Goal: Task Accomplishment & Management: Manage account settings

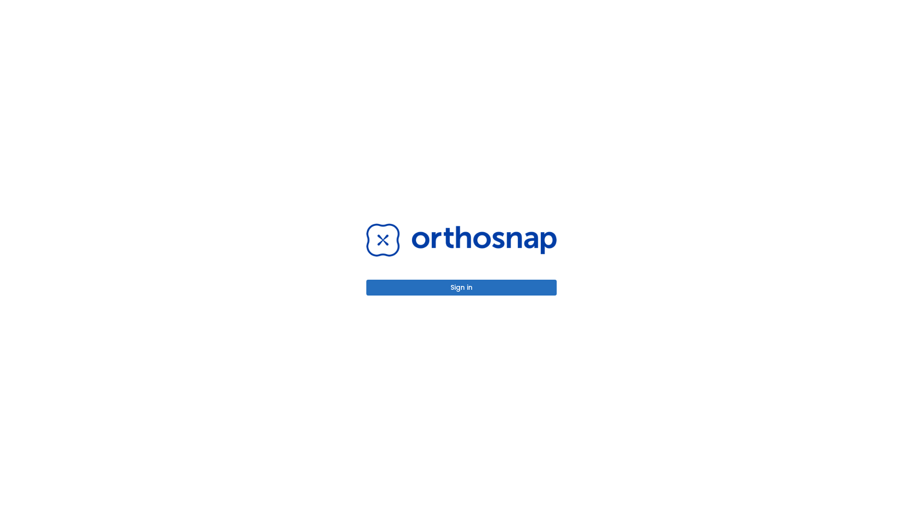
click at [462, 288] on button "Sign in" at bounding box center [461, 288] width 190 height 16
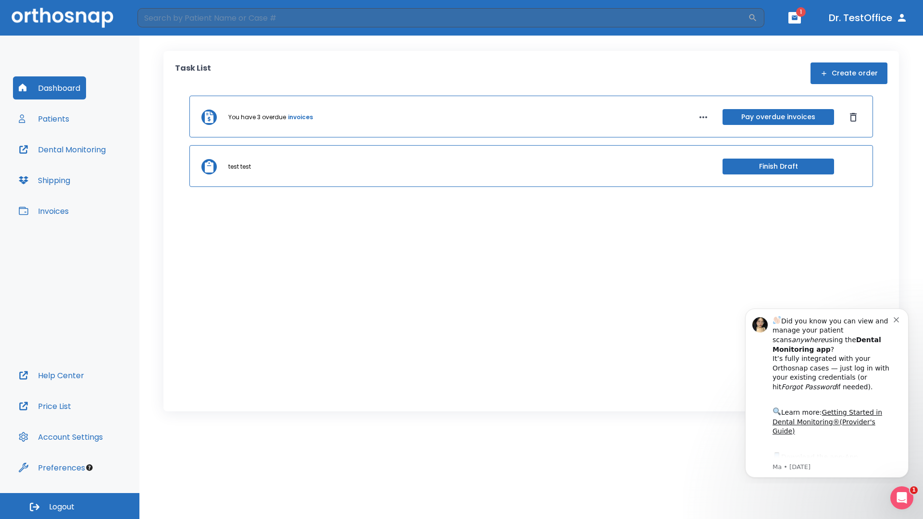
click at [70, 506] on span "Logout" at bounding box center [61, 507] width 25 height 11
